Goal: Task Accomplishment & Management: Manage account settings

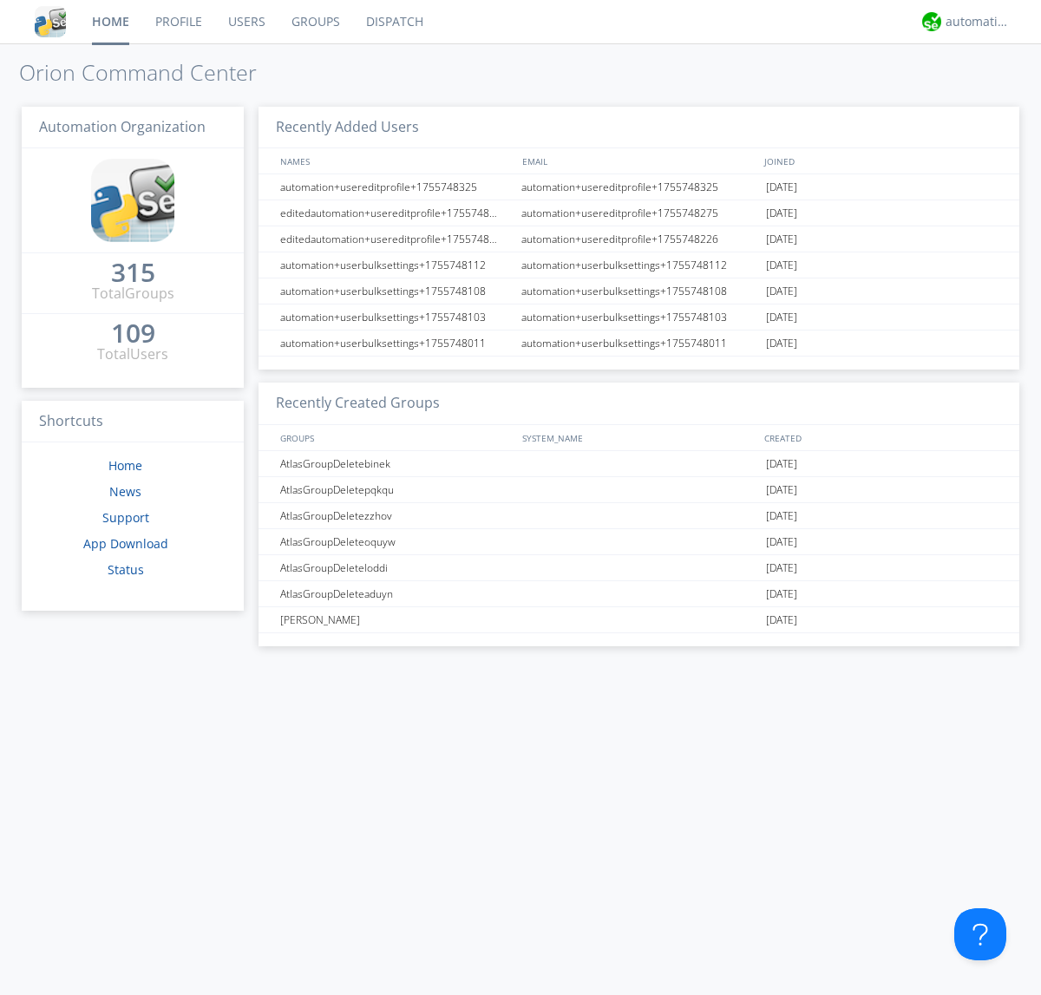
click at [314, 22] on link "Groups" at bounding box center [316, 21] width 75 height 43
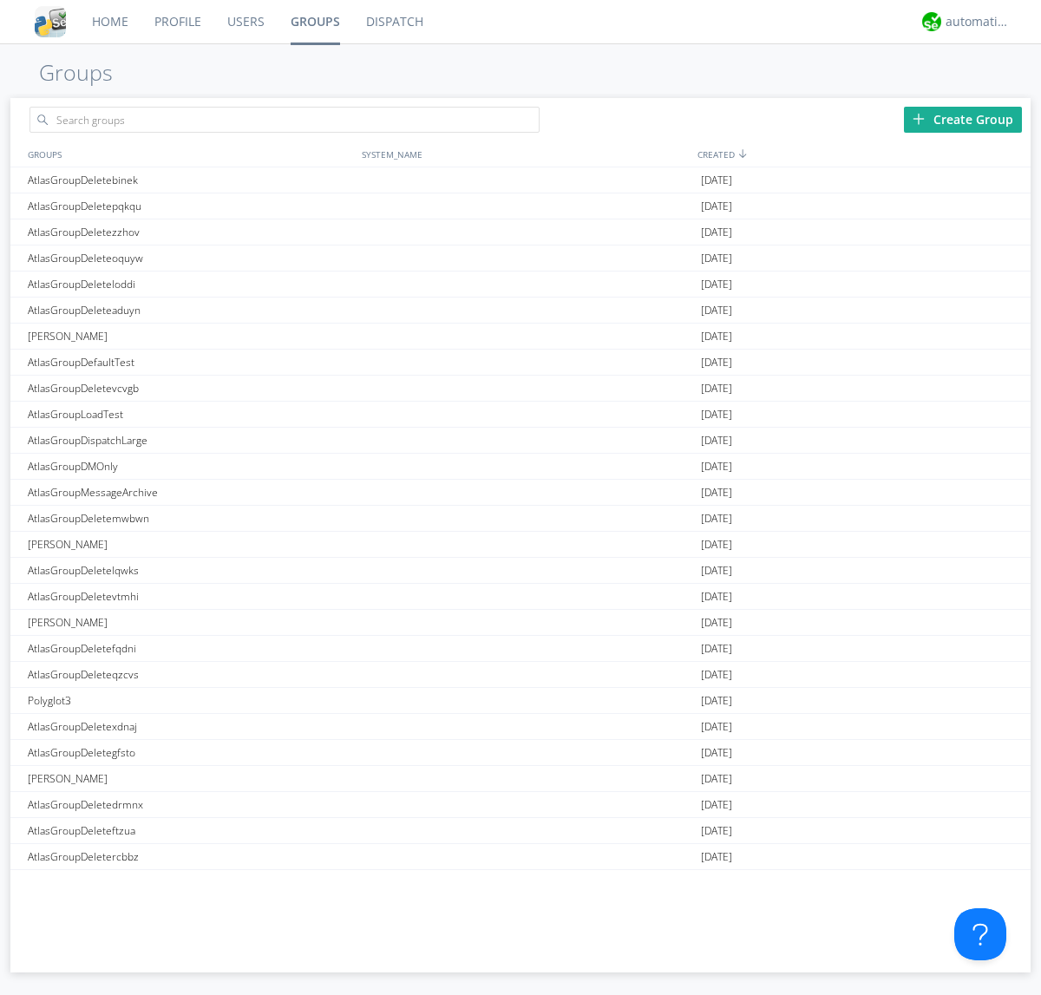
click at [963, 119] on div "Create Group" at bounding box center [963, 120] width 118 height 26
click at [314, 22] on link "Groups" at bounding box center [315, 21] width 75 height 43
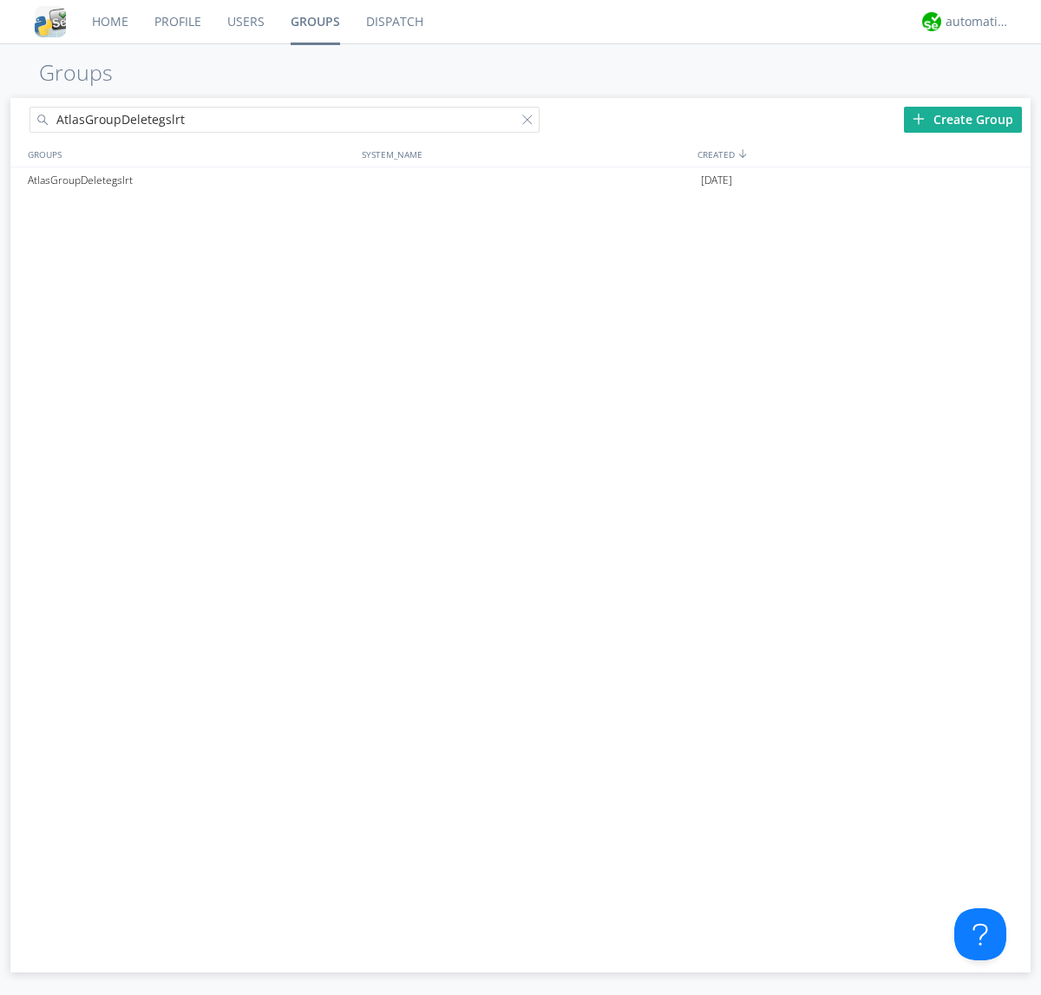
type input "AtlasGroupDeletegslrt"
click at [531, 122] on div at bounding box center [530, 123] width 17 height 17
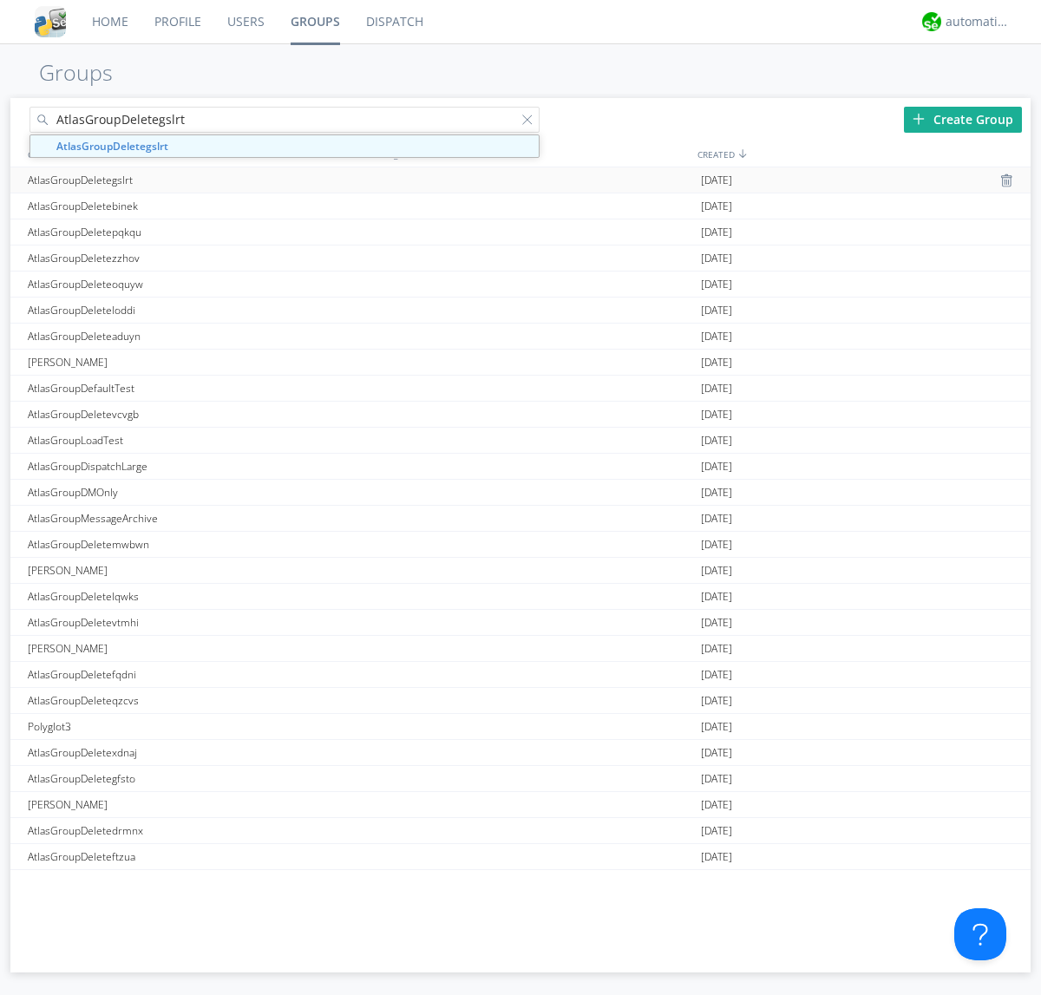
type input "AtlasGroupDeletegslrt"
click at [190, 180] on div "AtlasGroupDeletegslrt" at bounding box center [190, 179] width 334 height 25
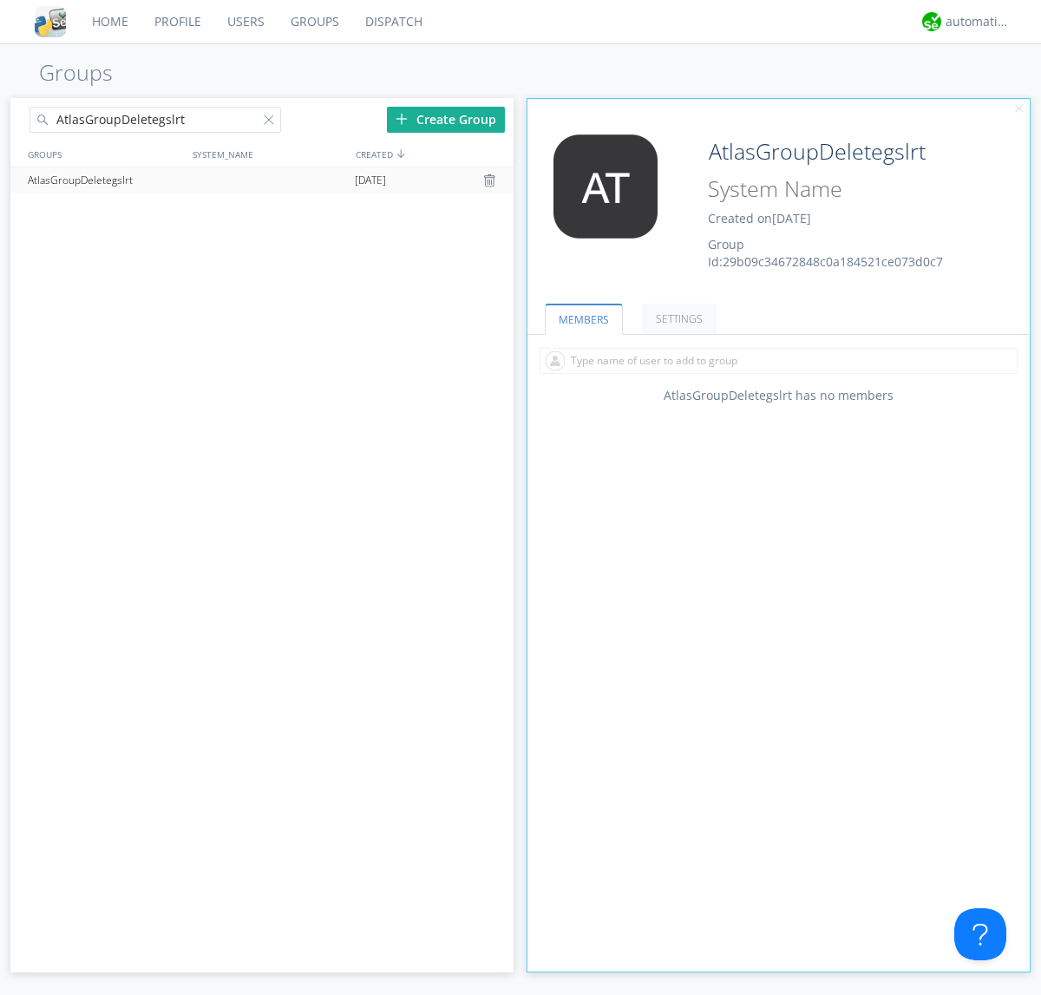
click at [677, 318] on link "SETTINGS" at bounding box center [679, 319] width 75 height 30
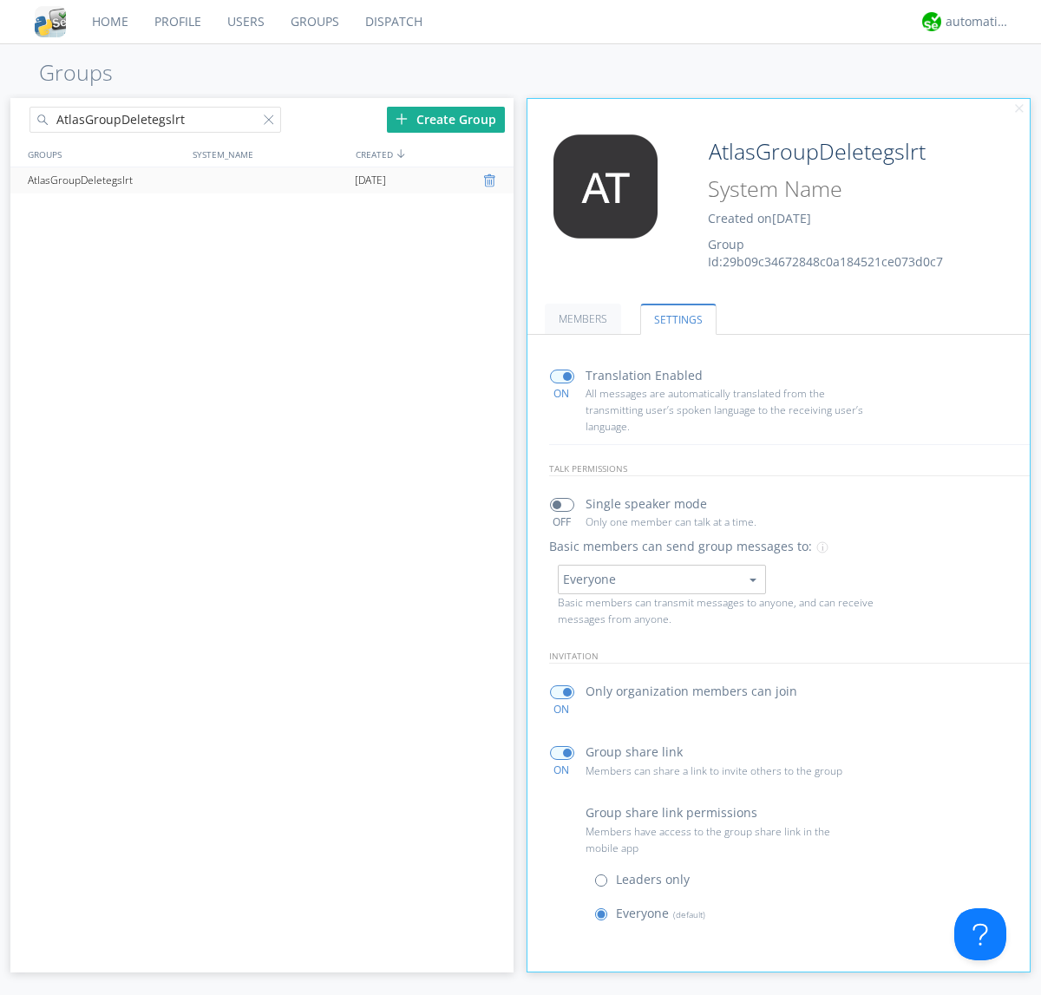
click at [491, 180] on div at bounding box center [491, 181] width 17 height 14
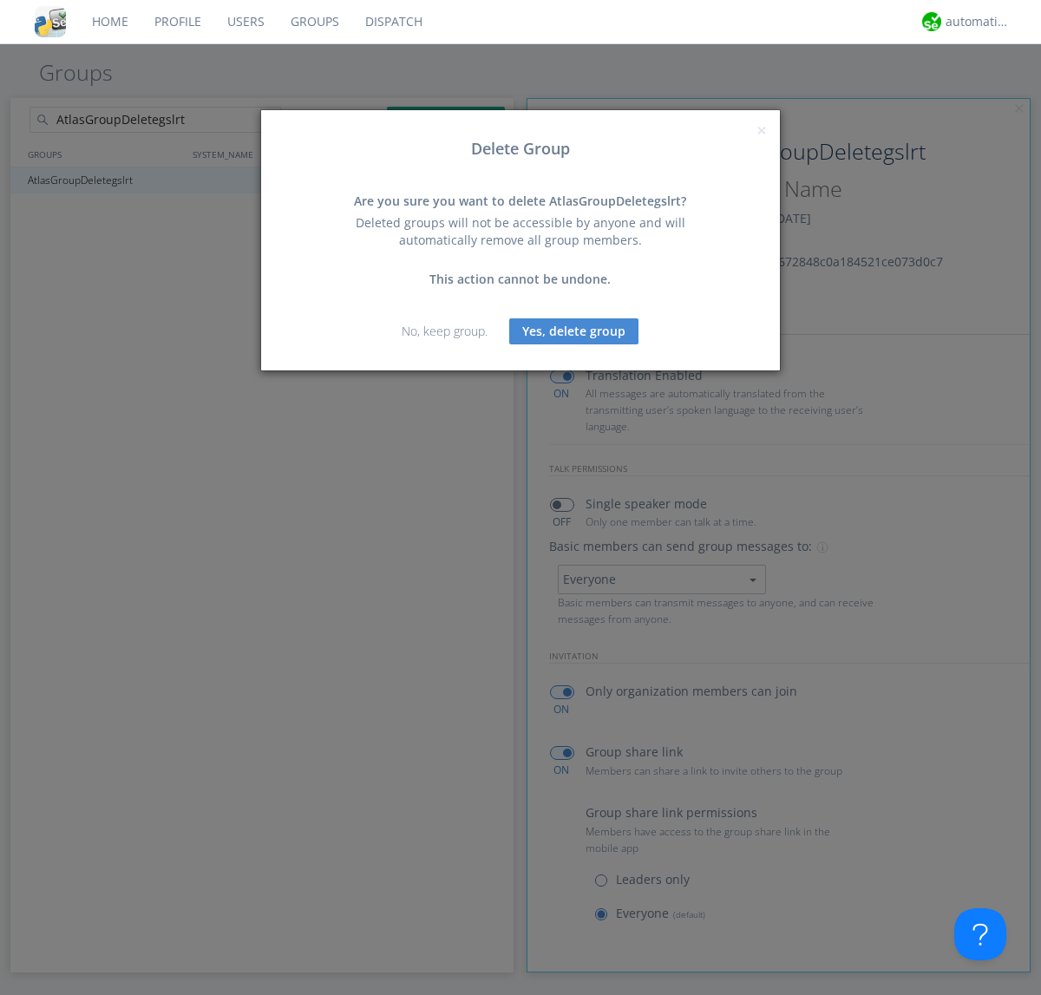
click at [574, 331] on button "Yes, delete group" at bounding box center [573, 331] width 129 height 26
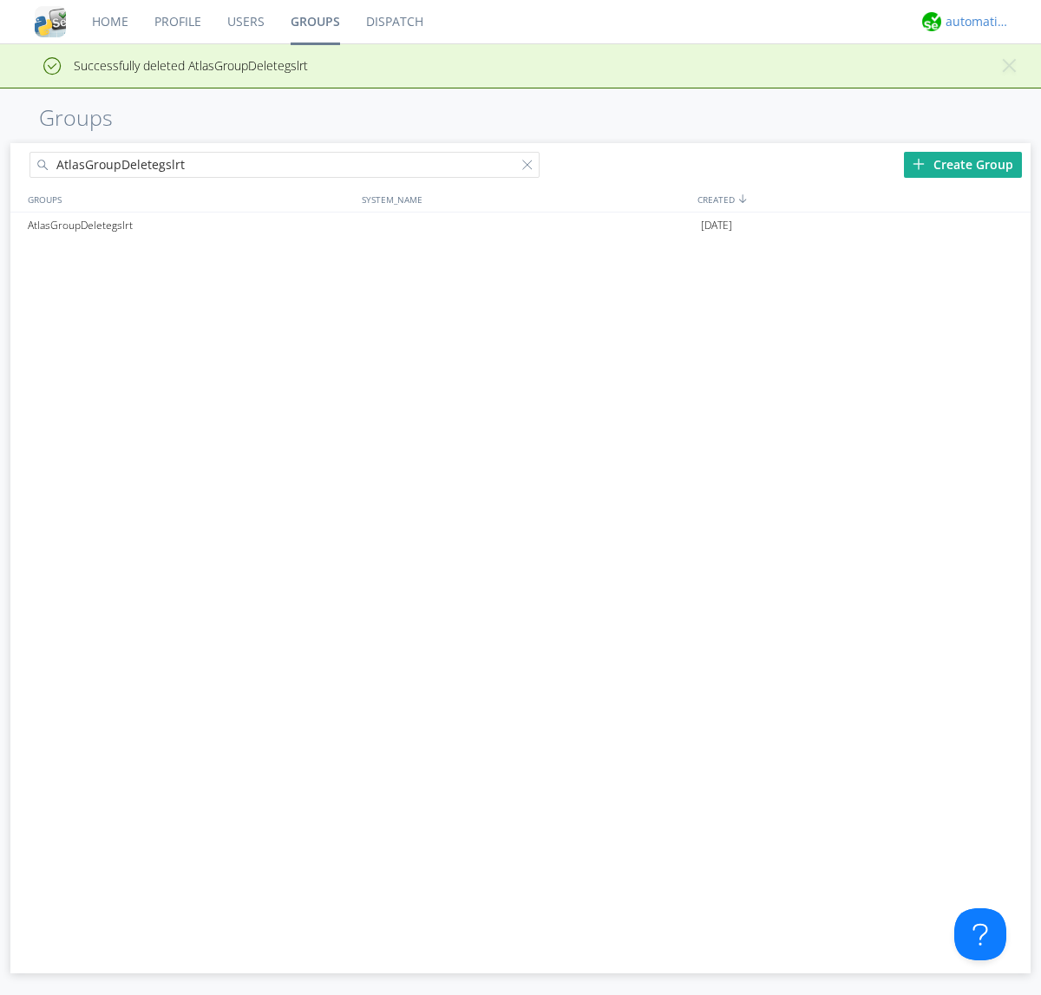
click at [974, 22] on div "automation+atlas" at bounding box center [978, 21] width 65 height 17
